Goal: Task Accomplishment & Management: Manage account settings

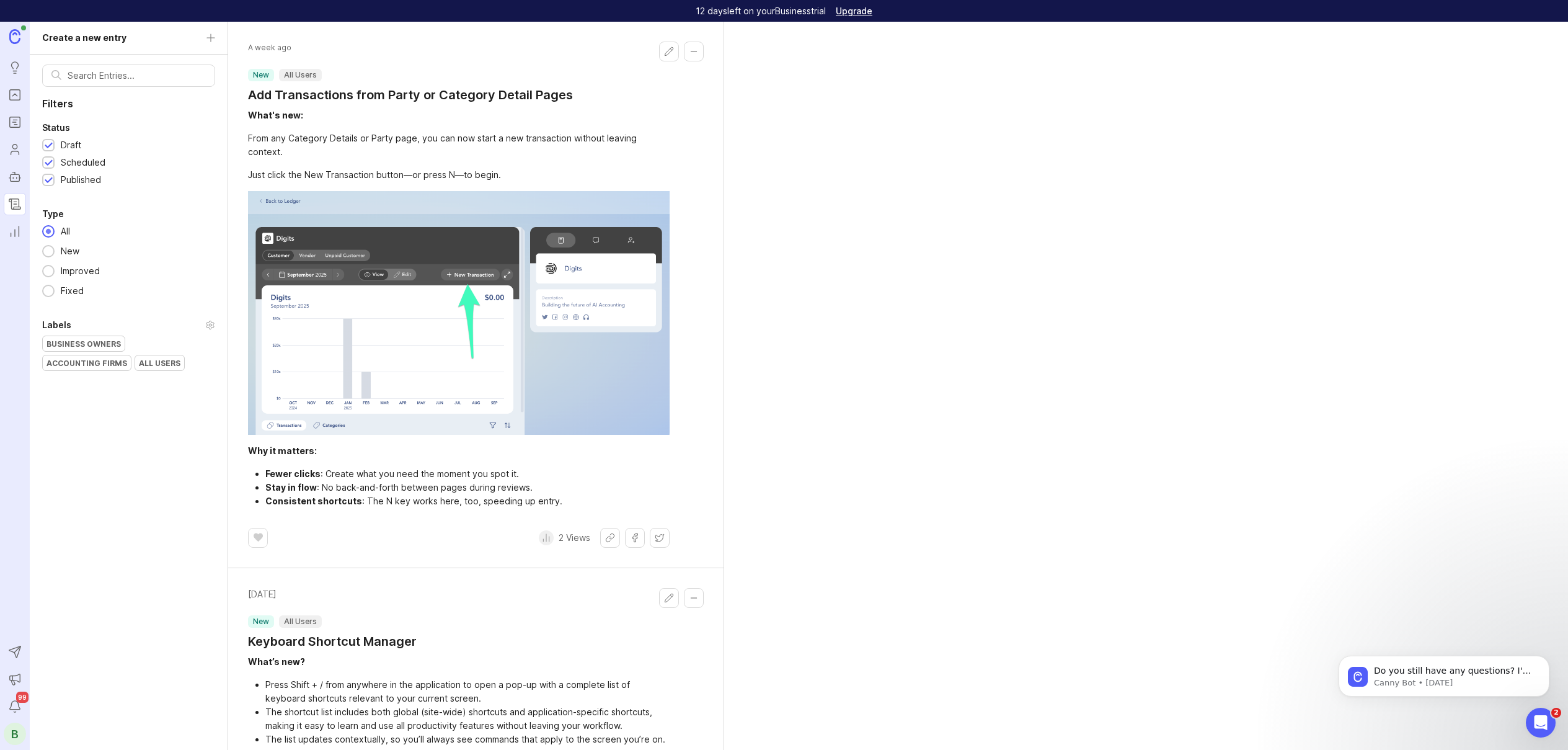
scroll to position [978, 0]
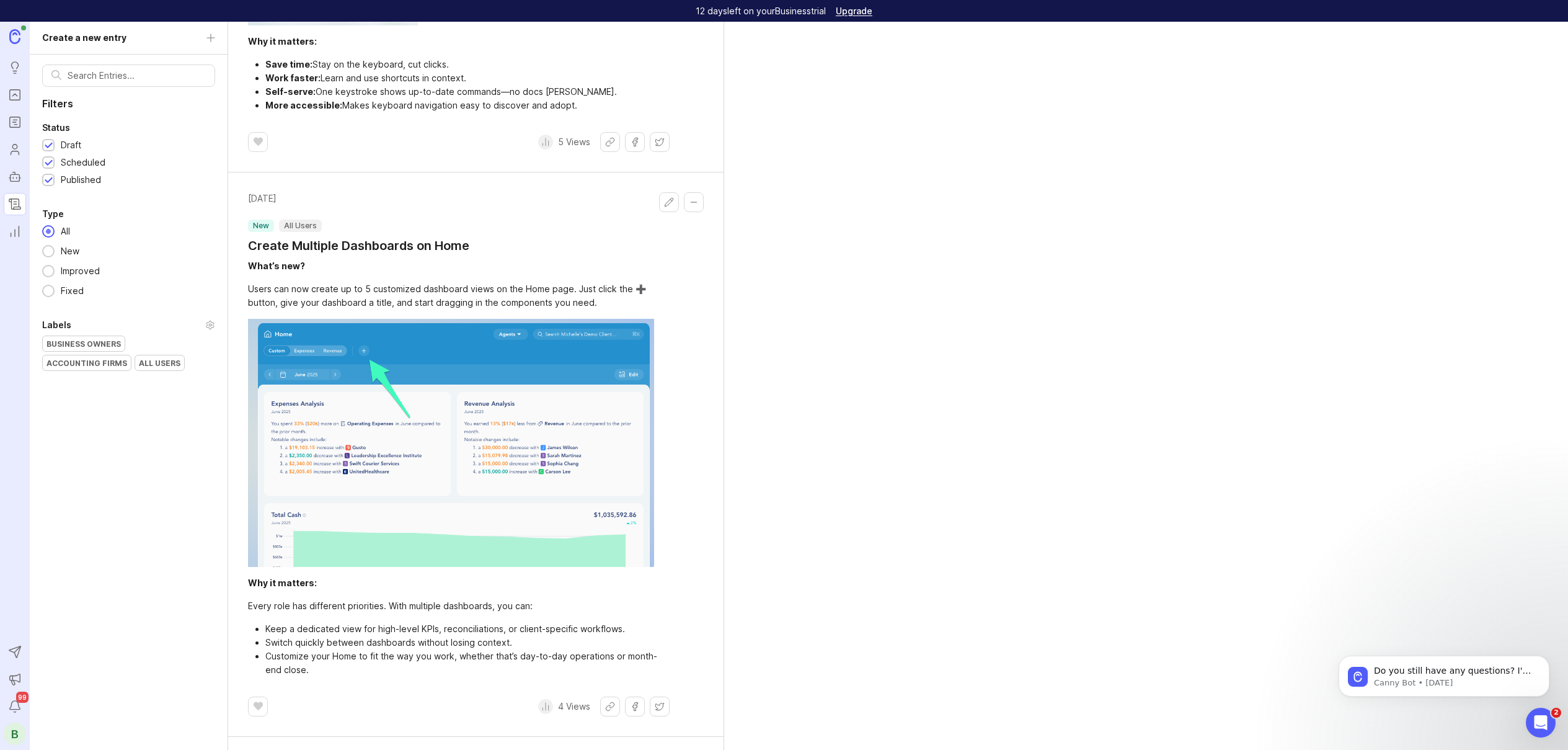
click at [15, 734] on div "B" at bounding box center [15, 733] width 22 height 22
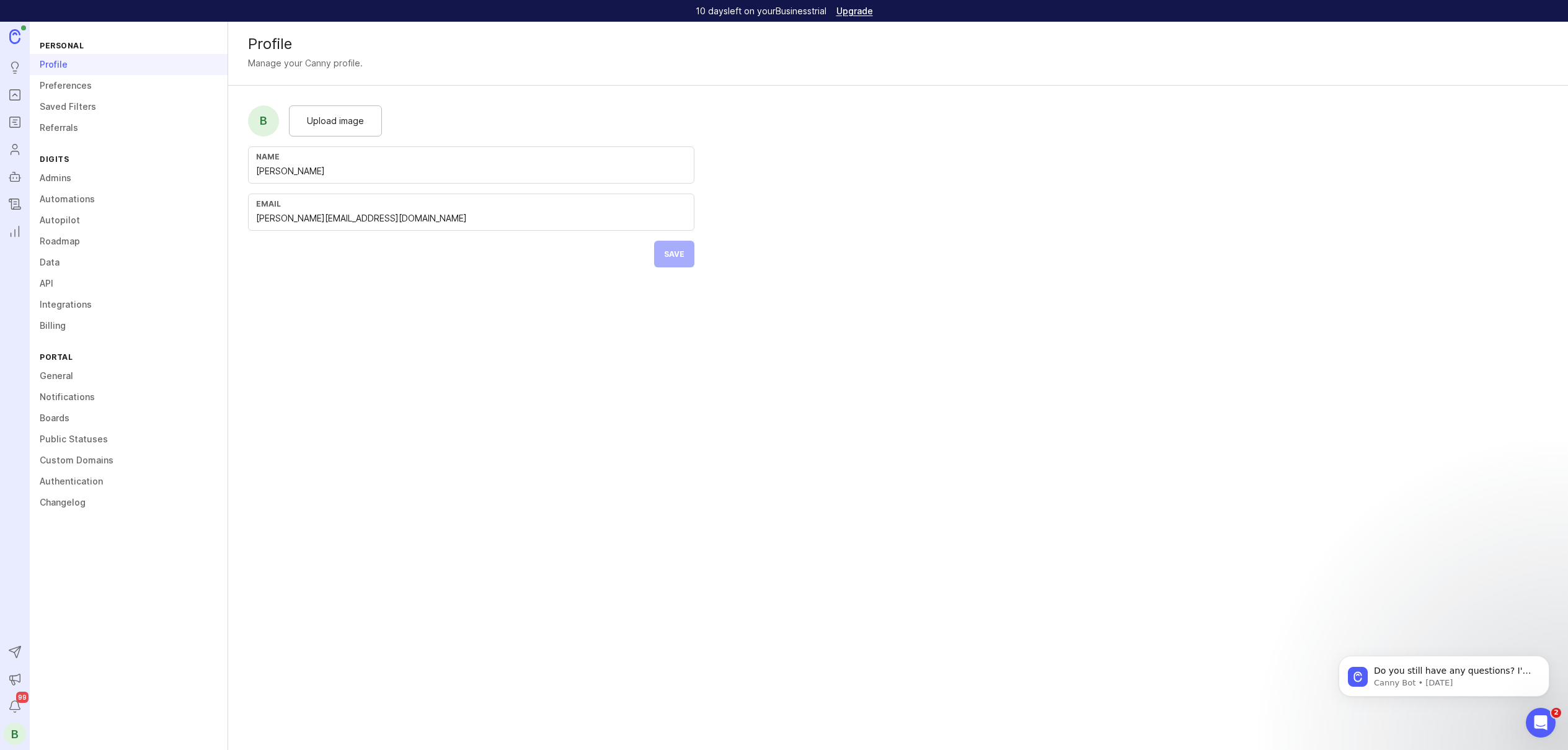
click at [108, 170] on link "Admins" at bounding box center [129, 178] width 198 height 21
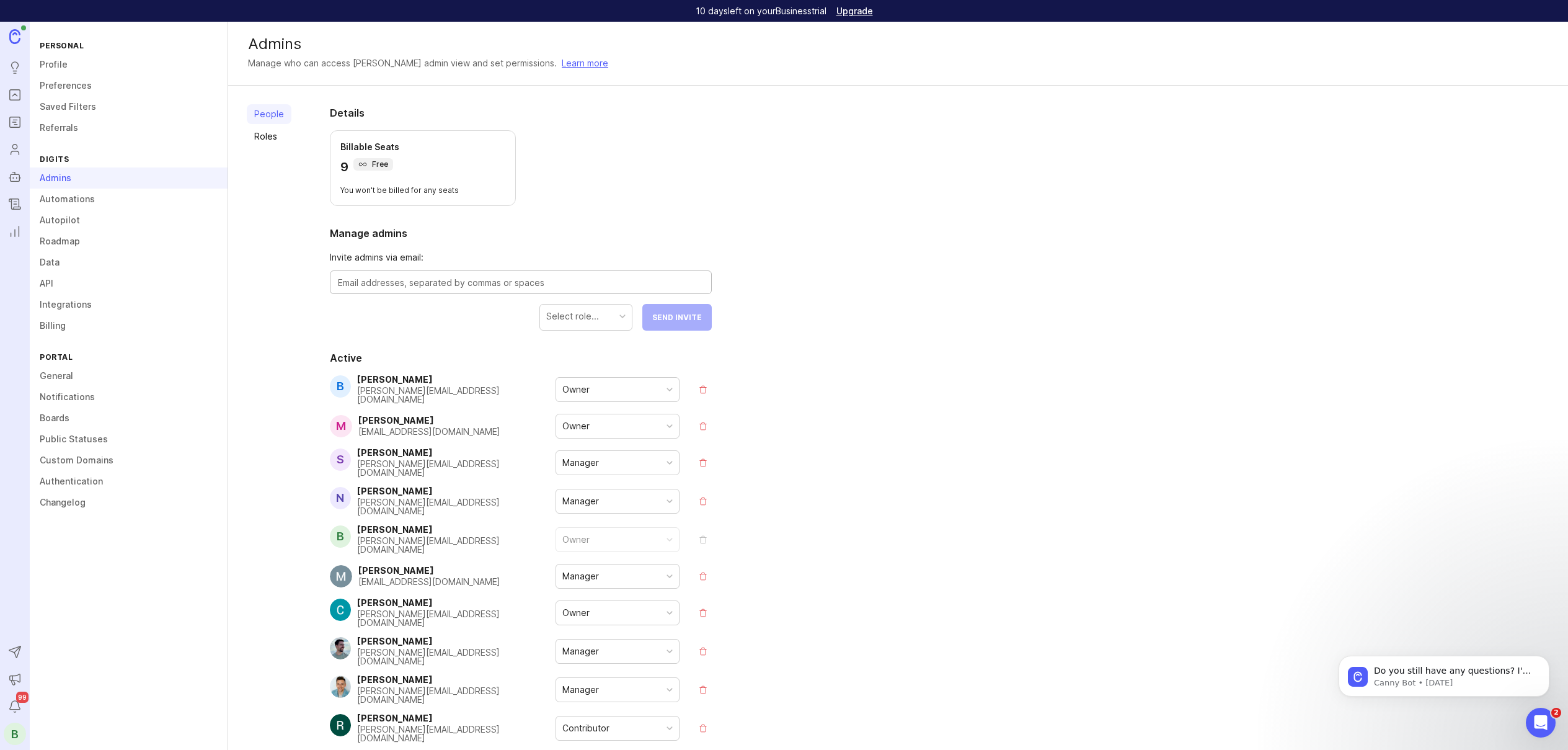
click at [431, 284] on textarea at bounding box center [521, 282] width 366 height 13
type textarea "[PERSON_NAME][EMAIL_ADDRESS][DOMAIN_NAME]"
click at [585, 312] on div "Select role..." at bounding box center [573, 316] width 53 height 13
click at [672, 326] on button "Send Invite" at bounding box center [677, 317] width 69 height 26
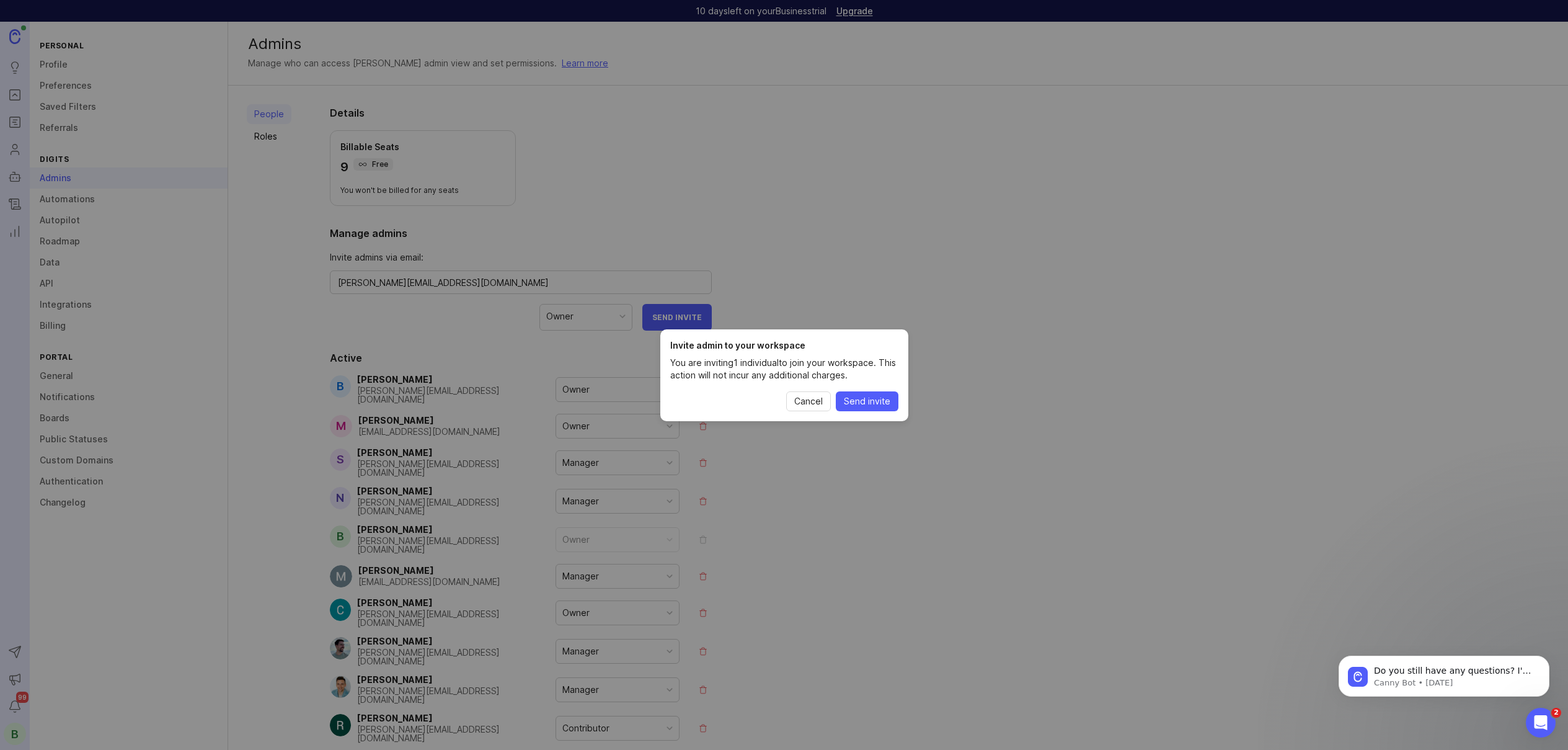
click at [871, 408] on button "Send invite" at bounding box center [867, 401] width 62 height 20
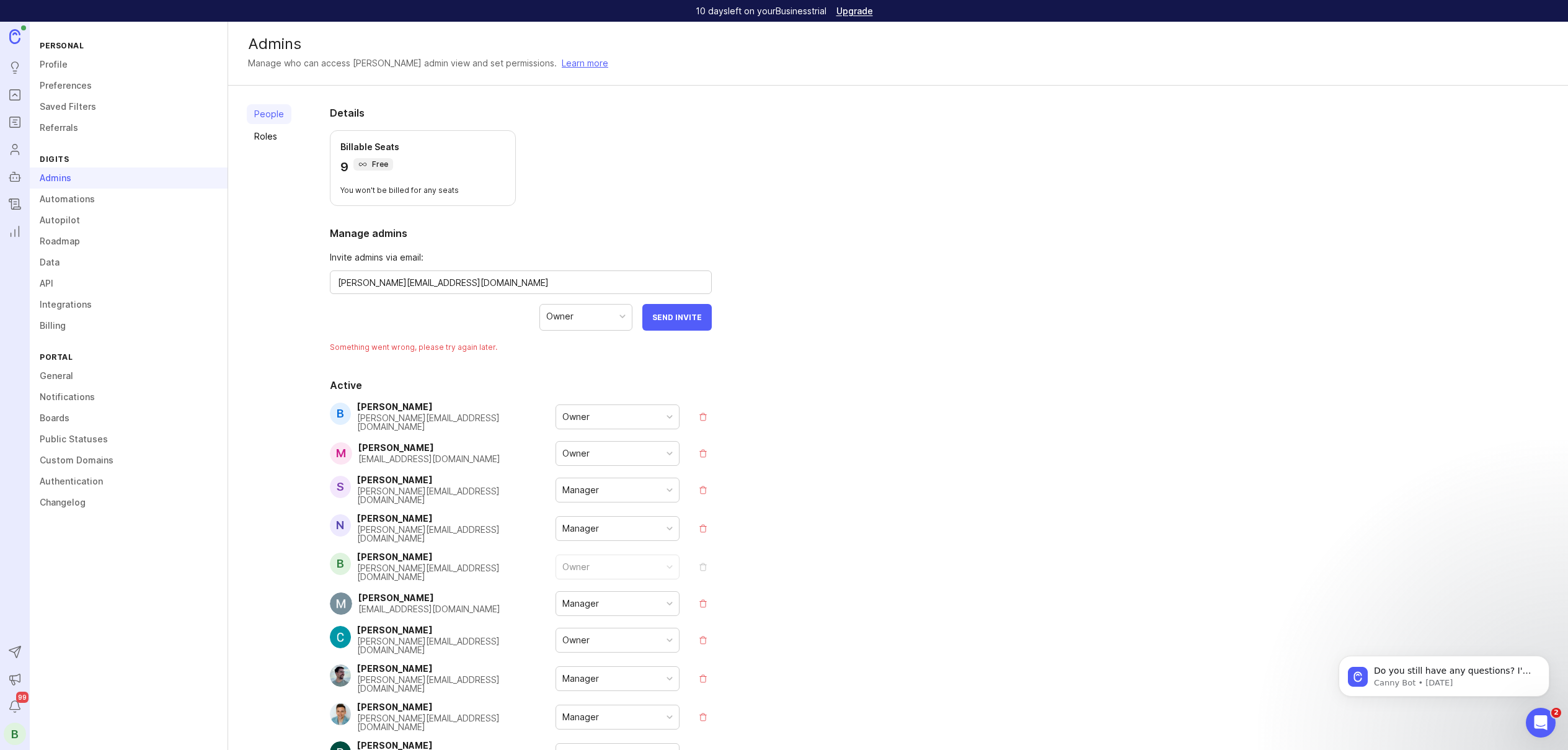
click at [700, 326] on button "Send Invite" at bounding box center [677, 317] width 69 height 26
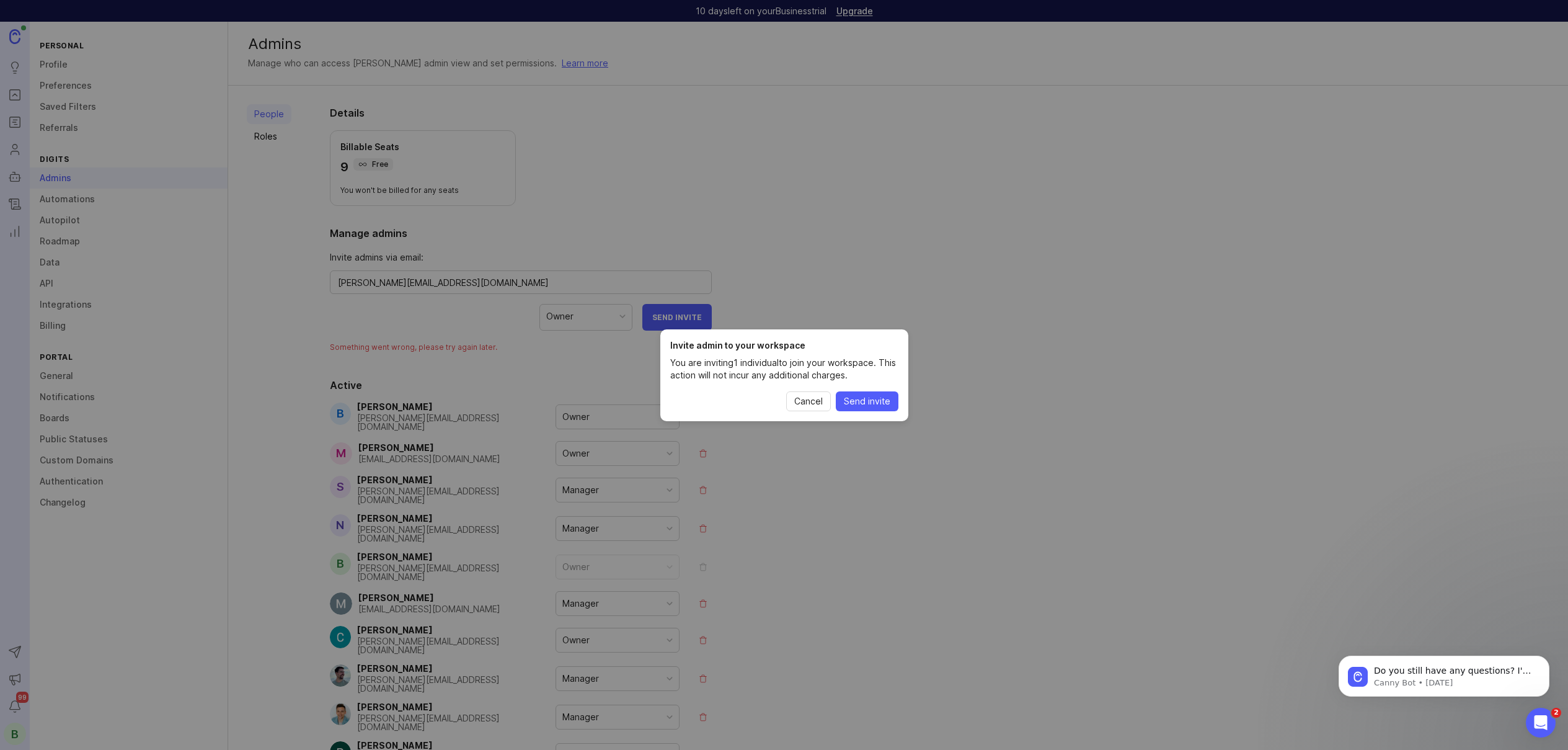
click at [865, 405] on span "Send invite" at bounding box center [867, 401] width 46 height 12
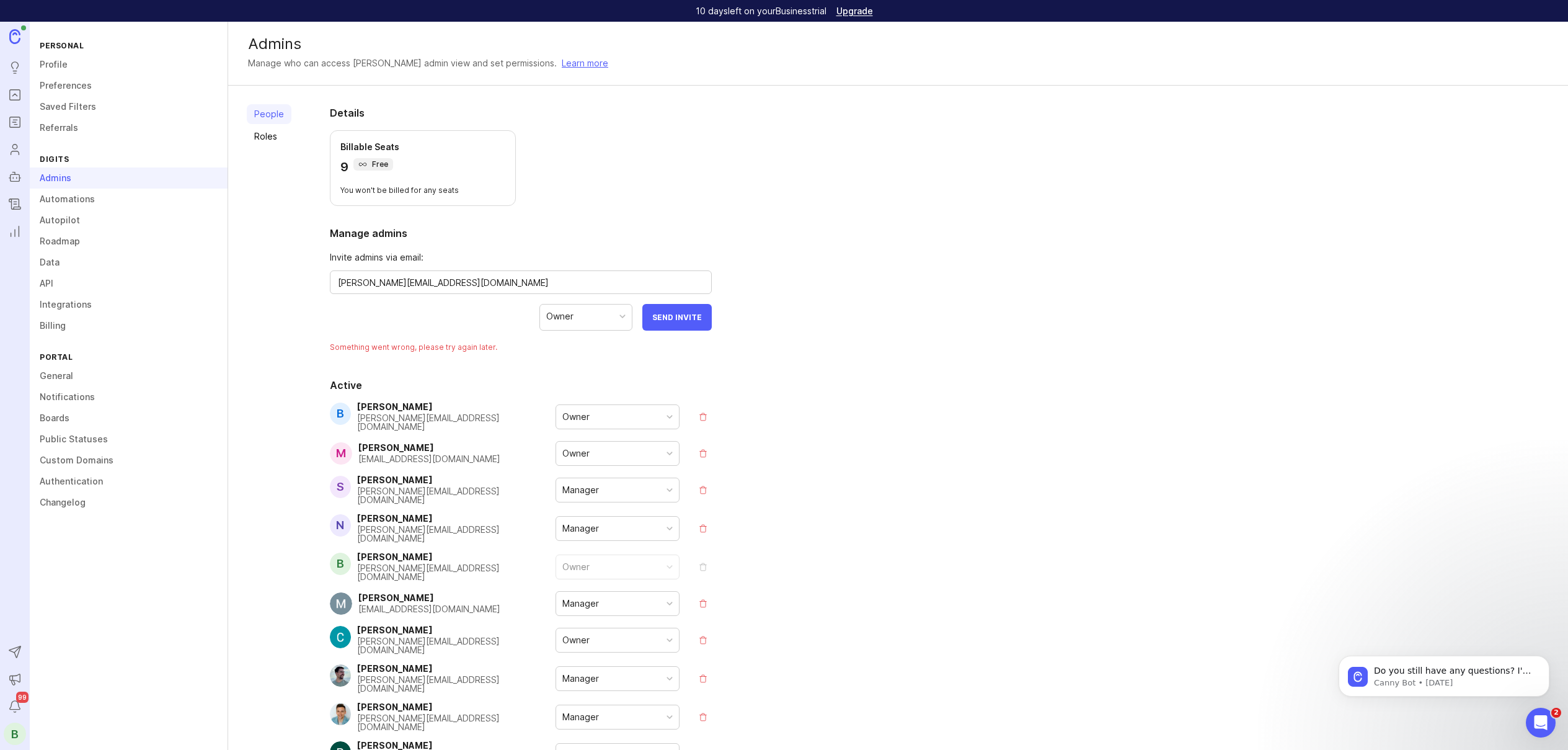
click at [401, 344] on span "Something went wrong, please try again later." at bounding box center [521, 347] width 382 height 21
